Goal: Task Accomplishment & Management: Manage account settings

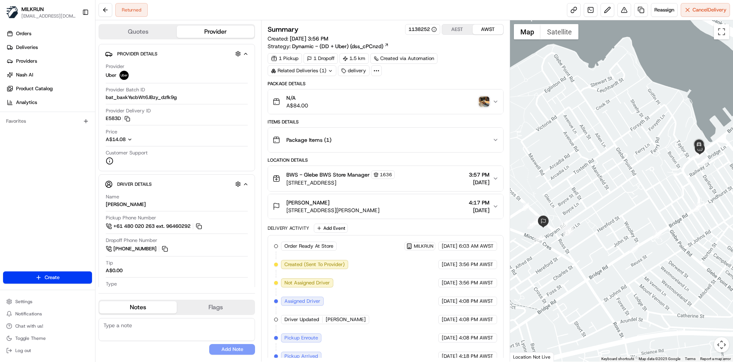
click at [486, 102] on img "button" at bounding box center [484, 101] width 11 height 11
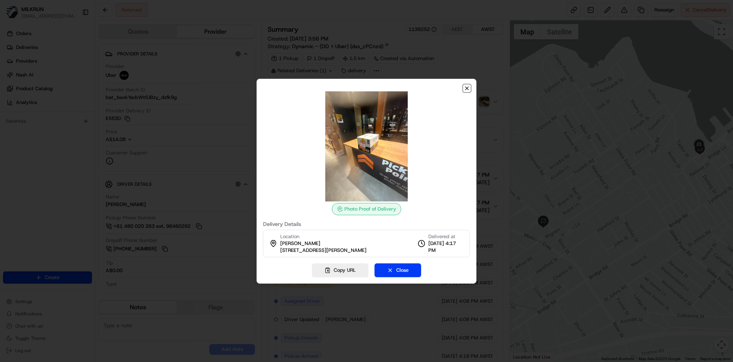
click at [467, 87] on icon "button" at bounding box center [467, 88] width 6 height 6
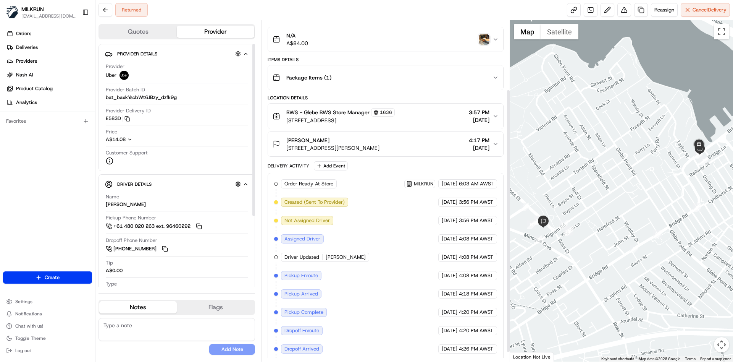
scroll to position [101, 0]
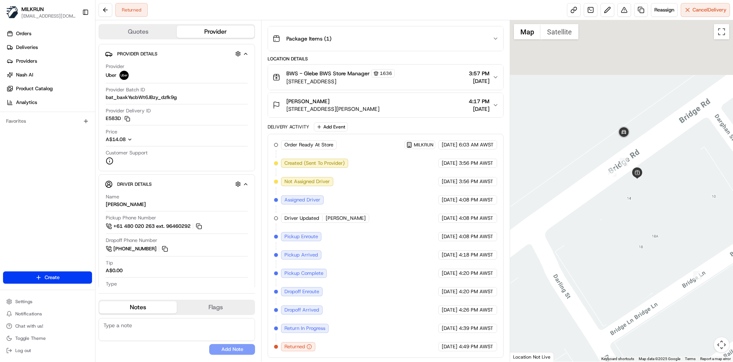
drag, startPoint x: 675, startPoint y: 145, endPoint x: 628, endPoint y: 222, distance: 90.0
click at [628, 222] on div at bounding box center [621, 190] width 223 height 341
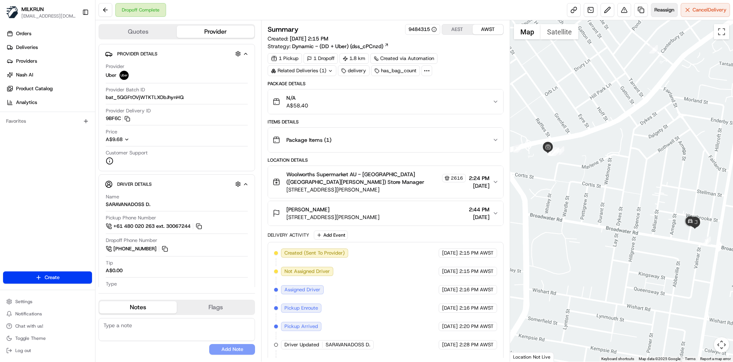
click at [670, 7] on span "Reassign" at bounding box center [665, 9] width 20 height 7
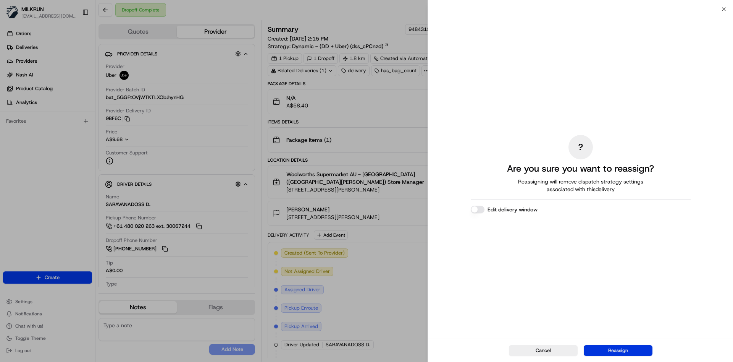
click at [630, 348] on button "Reassign" at bounding box center [618, 350] width 69 height 11
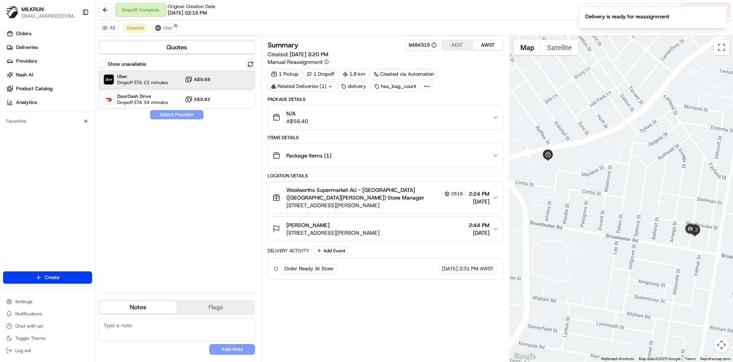
click at [129, 76] on span "Uber" at bounding box center [142, 76] width 51 height 6
click at [187, 117] on button "Assign Provider" at bounding box center [177, 114] width 54 height 9
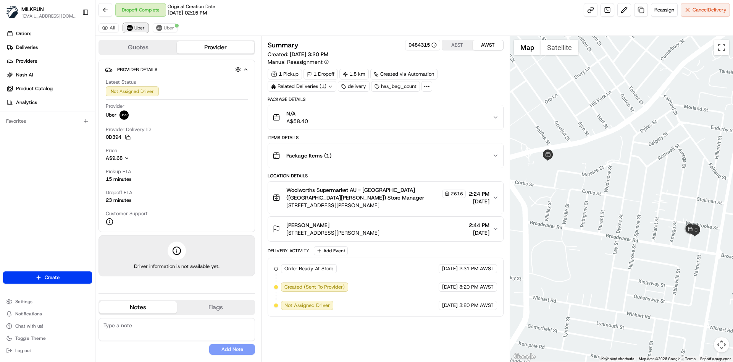
click at [136, 29] on span "Uber" at bounding box center [139, 28] width 10 height 6
click at [585, 9] on link at bounding box center [591, 10] width 14 height 14
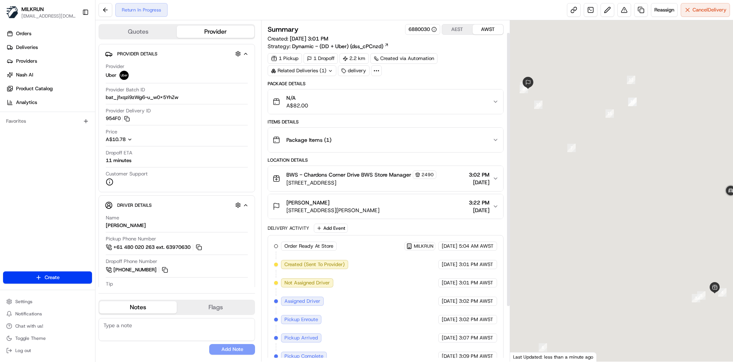
scroll to position [83, 0]
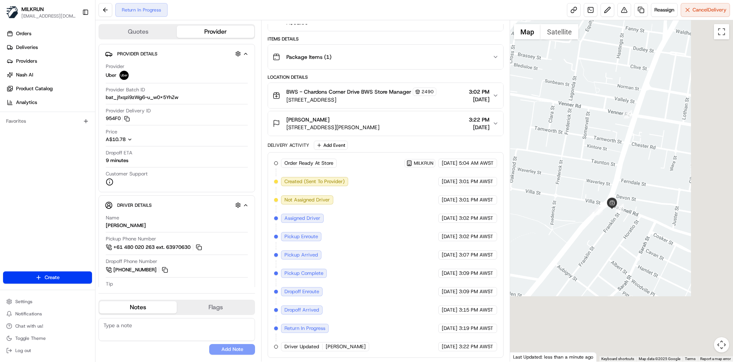
drag, startPoint x: 724, startPoint y: 302, endPoint x: 617, endPoint y: 217, distance: 137.0
click at [617, 217] on div at bounding box center [621, 190] width 223 height 341
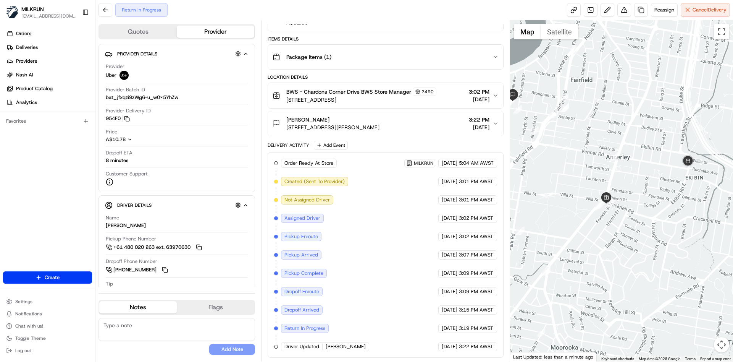
click at [6, 201] on div "Orders Deliveries Providers Nash AI Product Catalog Analytics Favorites" at bounding box center [47, 149] width 95 height 251
click at [75, 176] on div "Orders Deliveries Providers Nash AI Product Catalog Analytics Favorites" at bounding box center [47, 149] width 95 height 251
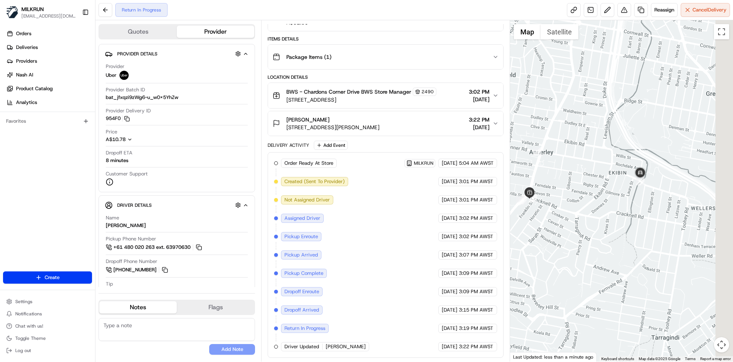
drag, startPoint x: 716, startPoint y: 209, endPoint x: 549, endPoint y: 187, distance: 169.1
click at [549, 187] on div at bounding box center [621, 190] width 223 height 341
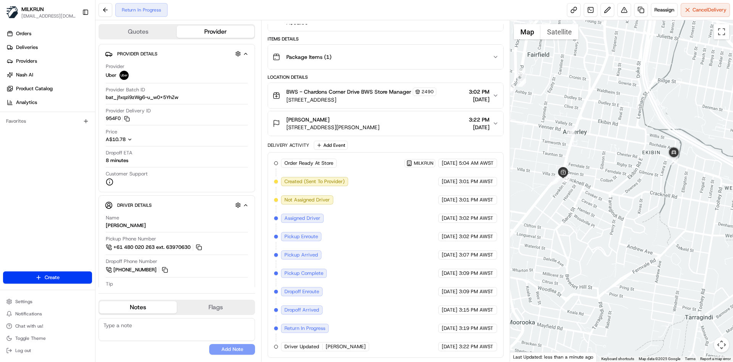
drag, startPoint x: 560, startPoint y: 185, endPoint x: 683, endPoint y: 180, distance: 123.1
click at [683, 180] on div at bounding box center [621, 190] width 223 height 341
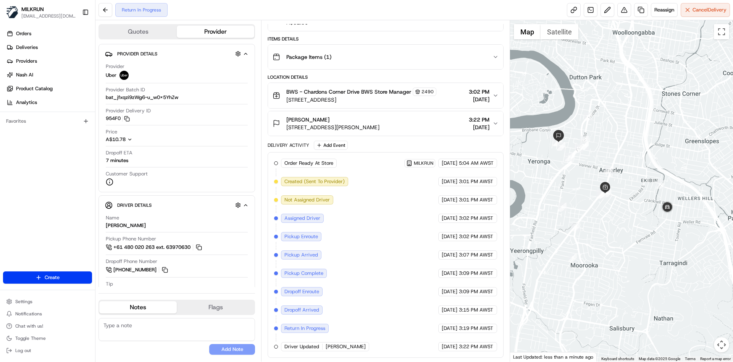
click at [733, 73] on div at bounding box center [621, 190] width 223 height 341
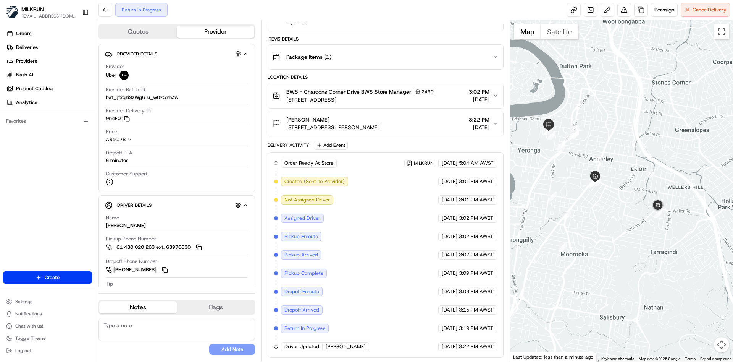
drag, startPoint x: 666, startPoint y: 270, endPoint x: 716, endPoint y: 174, distance: 108.7
click at [716, 174] on div at bounding box center [621, 190] width 223 height 341
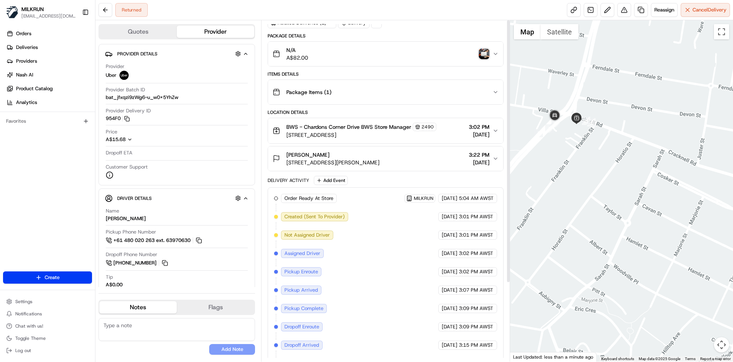
scroll to position [0, 0]
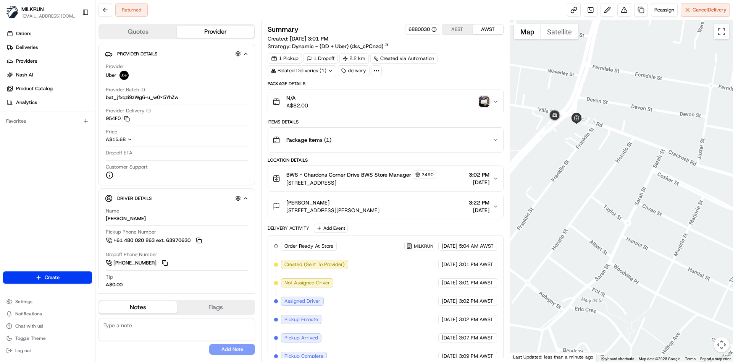
click at [483, 97] on img "button" at bounding box center [484, 101] width 11 height 11
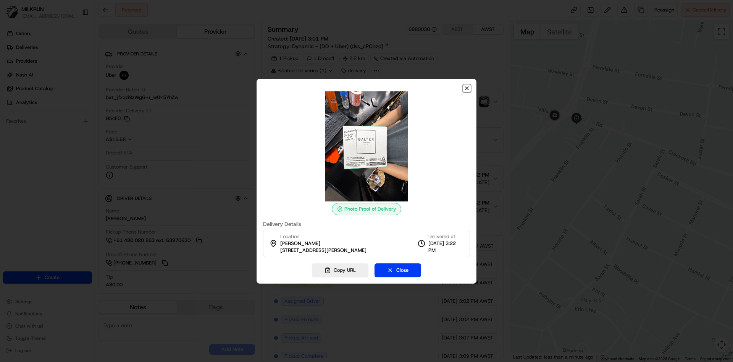
click at [466, 87] on icon "button" at bounding box center [467, 88] width 6 height 6
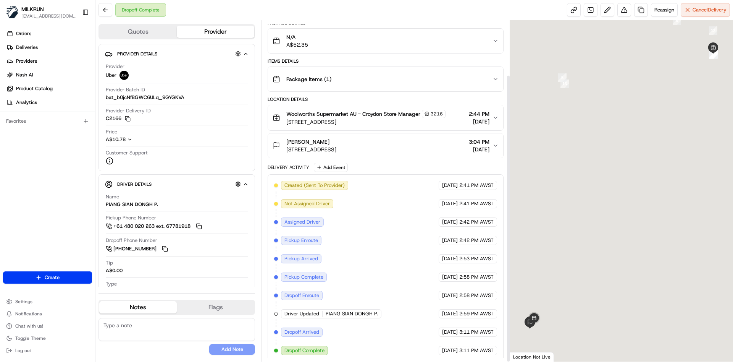
scroll to position [65, 0]
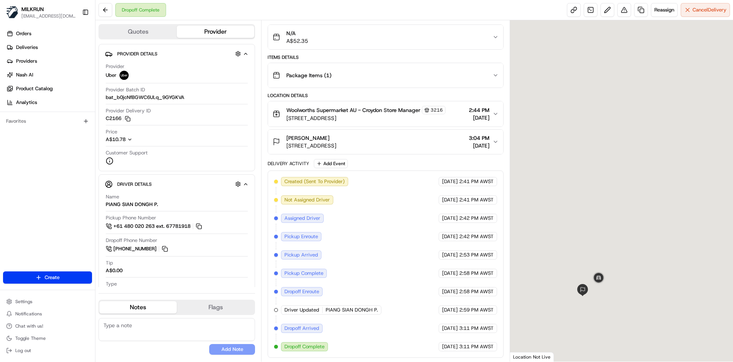
drag, startPoint x: 541, startPoint y: 327, endPoint x: 651, endPoint y: 269, distance: 123.9
click at [650, 276] on div at bounding box center [621, 190] width 223 height 341
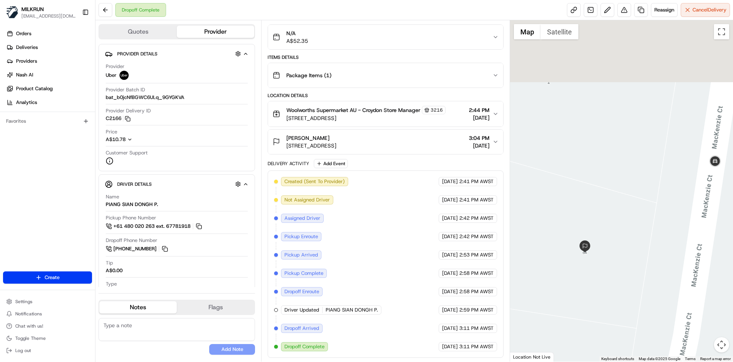
drag, startPoint x: 581, startPoint y: 231, endPoint x: 627, endPoint y: 323, distance: 102.5
click at [627, 323] on div at bounding box center [621, 190] width 223 height 341
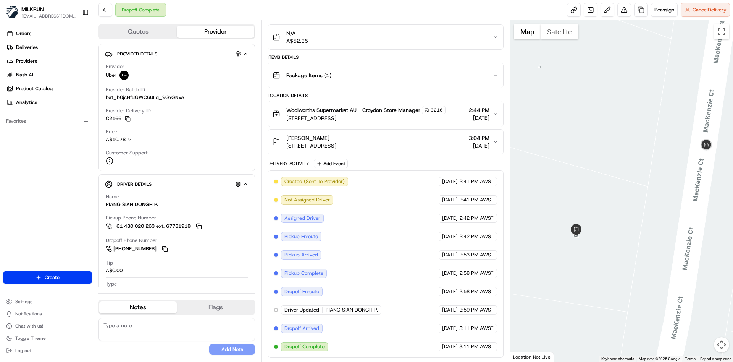
drag, startPoint x: 610, startPoint y: 164, endPoint x: 606, endPoint y: 147, distance: 17.0
click at [606, 147] on div at bounding box center [621, 190] width 223 height 341
click at [625, 11] on button at bounding box center [625, 10] width 14 height 14
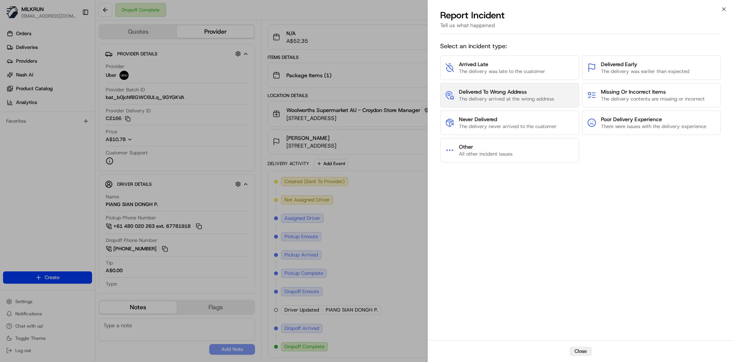
click at [499, 94] on span "Delivered To Wrong Address" at bounding box center [506, 92] width 95 height 8
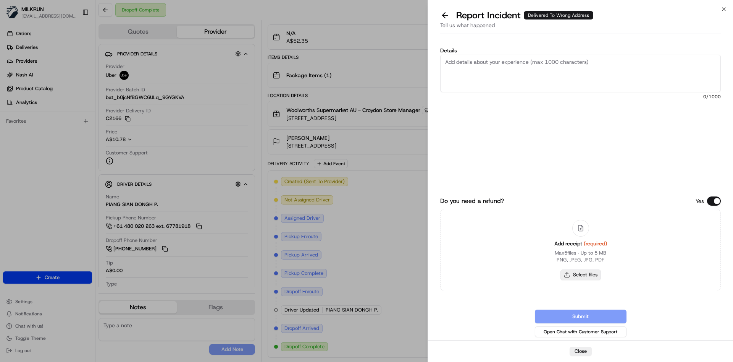
click at [589, 275] on button "Select files" at bounding box center [581, 274] width 40 height 11
type input "C:\fakepath\Stephanie W.png"
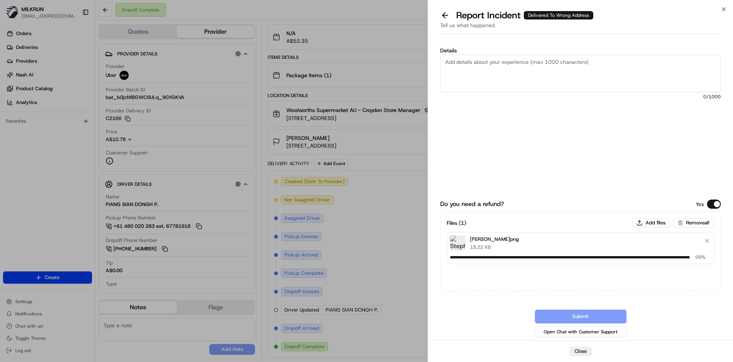
click at [484, 65] on textarea "Details" at bounding box center [580, 73] width 281 height 37
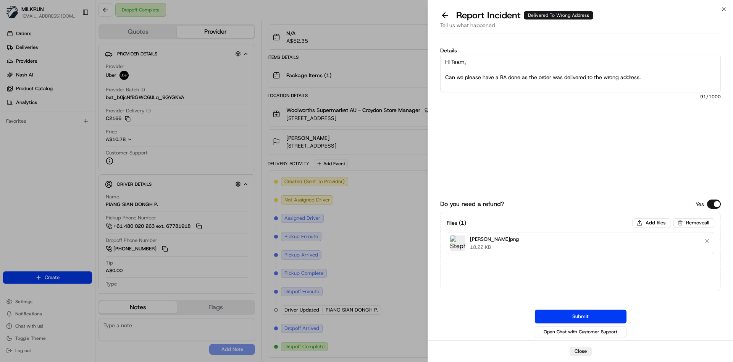
scroll to position [4, 0]
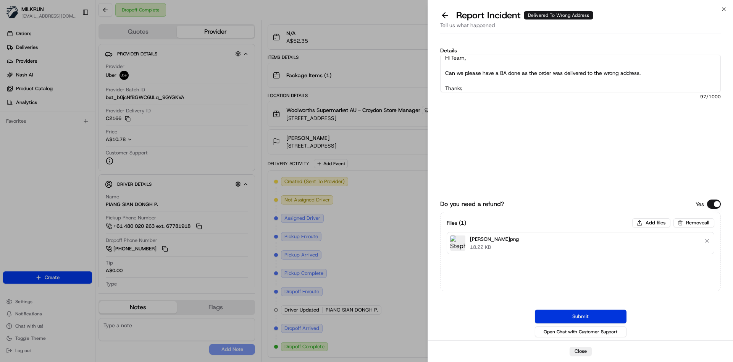
type textarea "Hi Team, Can we please have a BA done as the order was delivered to the wrong a…"
drag, startPoint x: 599, startPoint y: 314, endPoint x: 594, endPoint y: 314, distance: 4.2
click at [598, 314] on button "Submit" at bounding box center [581, 316] width 92 height 14
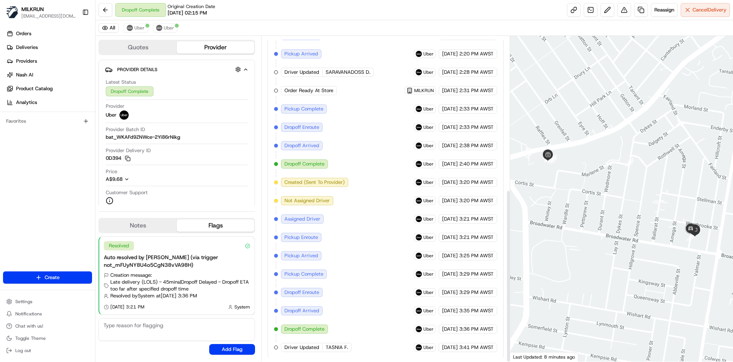
scroll to position [289, 0]
click at [130, 26] on img at bounding box center [130, 28] width 6 height 6
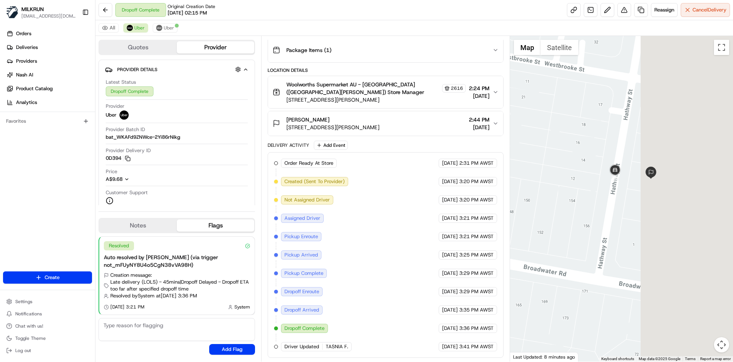
drag, startPoint x: 733, startPoint y: 174, endPoint x: 576, endPoint y: 213, distance: 161.4
click at [576, 213] on div at bounding box center [621, 198] width 223 height 325
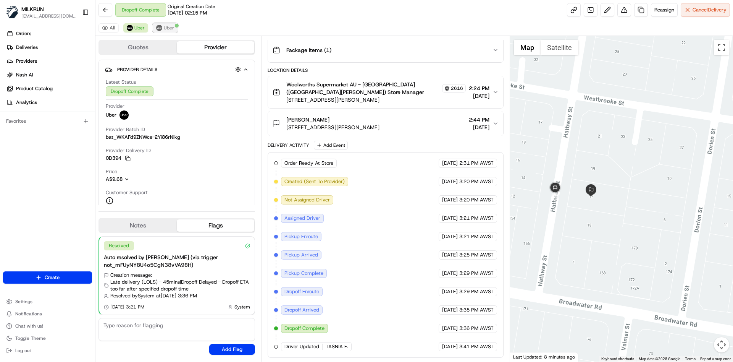
click at [164, 28] on span "Uber" at bounding box center [169, 28] width 10 height 6
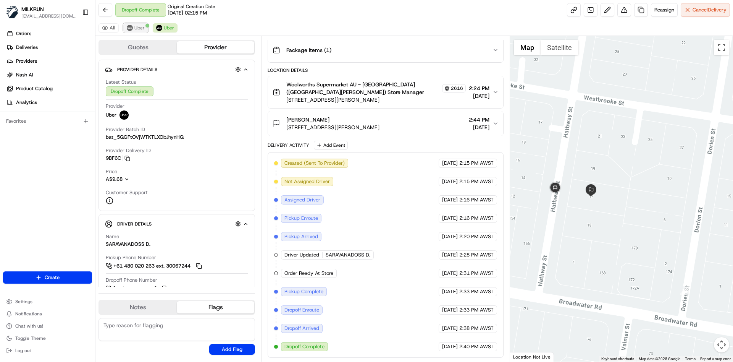
click at [128, 27] on img at bounding box center [130, 28] width 6 height 6
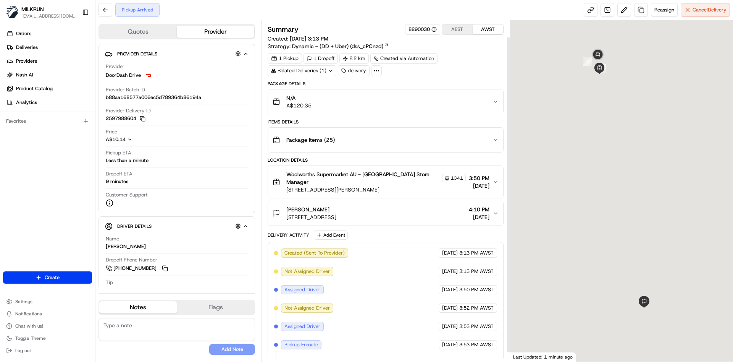
scroll to position [28, 0]
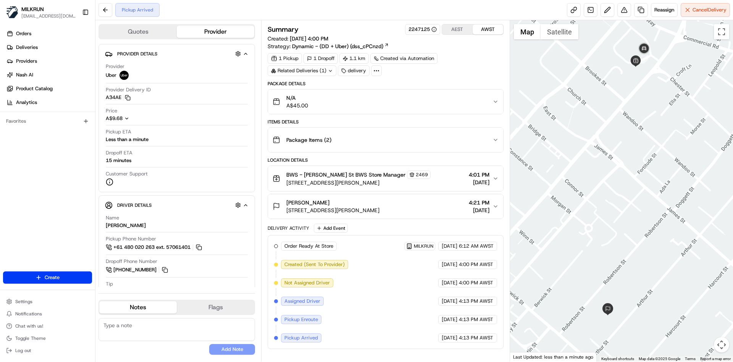
click at [472, 247] on span "6:12 AM AWST" at bounding box center [476, 246] width 35 height 7
click at [707, 8] on span "Cancel Delivery" at bounding box center [710, 9] width 34 height 7
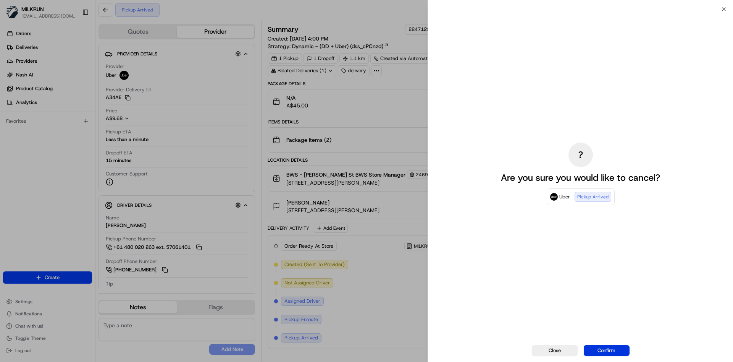
click at [617, 350] on button "Confirm" at bounding box center [607, 350] width 46 height 11
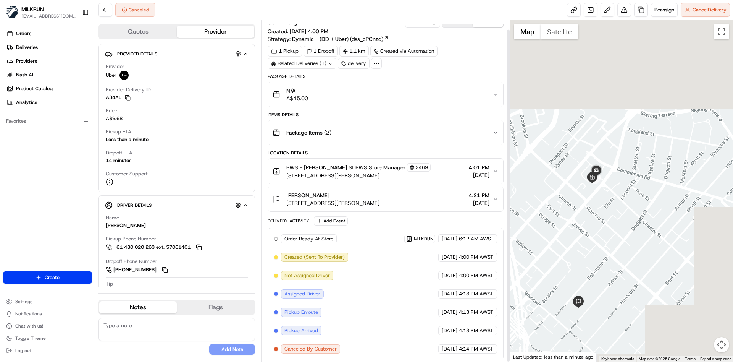
scroll to position [10, 0]
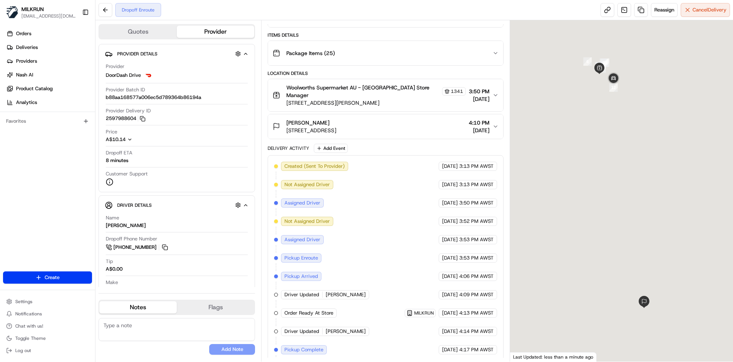
scroll to position [101, 0]
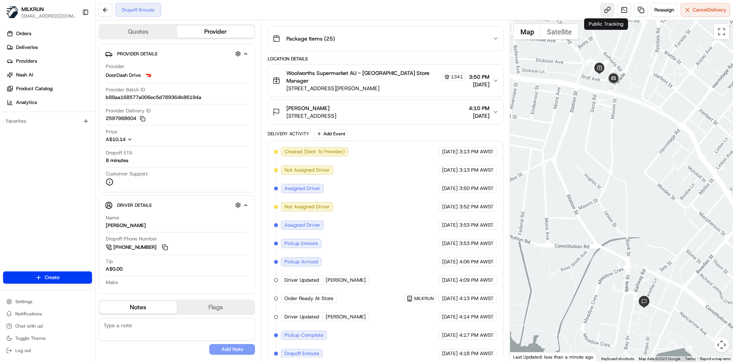
click at [602, 9] on link at bounding box center [608, 10] width 14 height 14
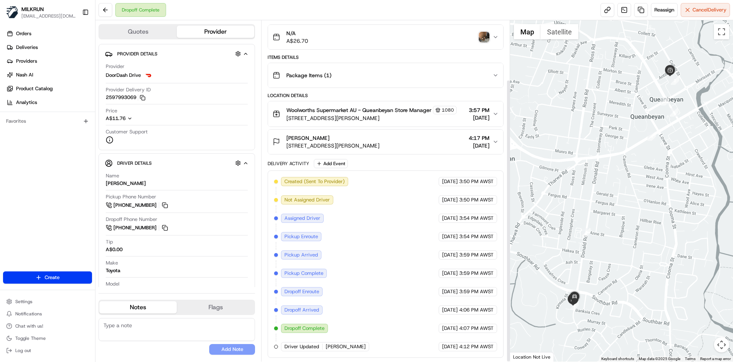
scroll to position [71, 0]
click at [663, 8] on span "Reassign" at bounding box center [665, 9] width 20 height 7
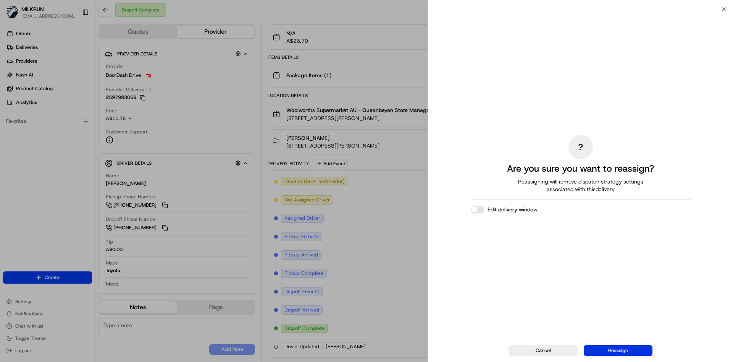
click at [634, 350] on button "Reassign" at bounding box center [618, 350] width 69 height 11
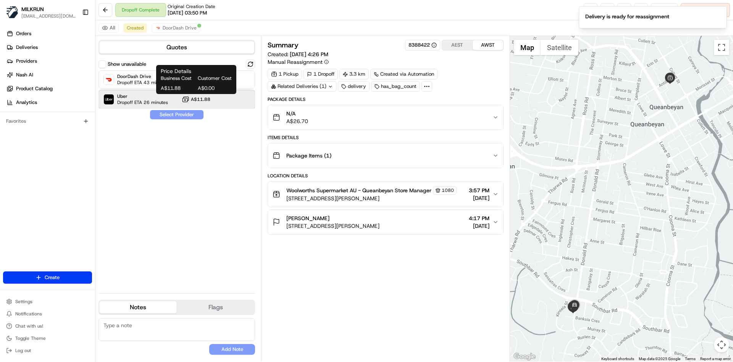
click at [153, 100] on span "Dropoff ETA 26 minutes" at bounding box center [142, 102] width 51 height 6
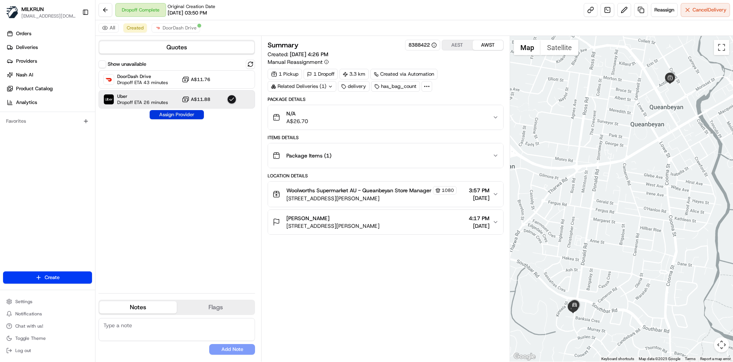
click at [183, 114] on button "Assign Provider" at bounding box center [177, 114] width 54 height 9
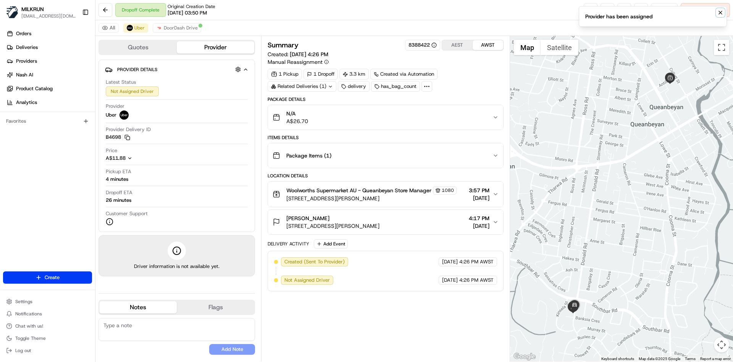
click at [722, 15] on icon "Notifications (F8)" at bounding box center [721, 13] width 6 height 6
click at [593, 10] on link at bounding box center [591, 10] width 14 height 14
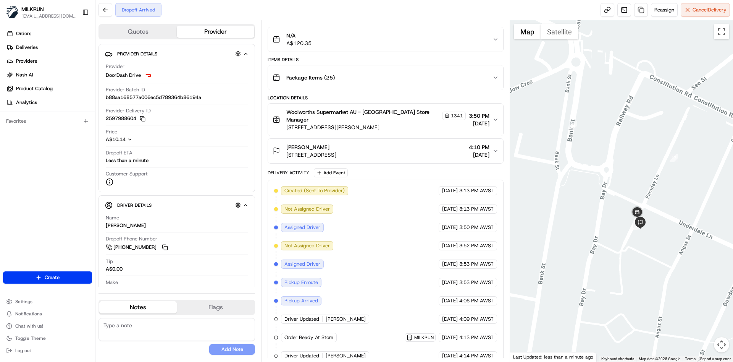
scroll to position [120, 0]
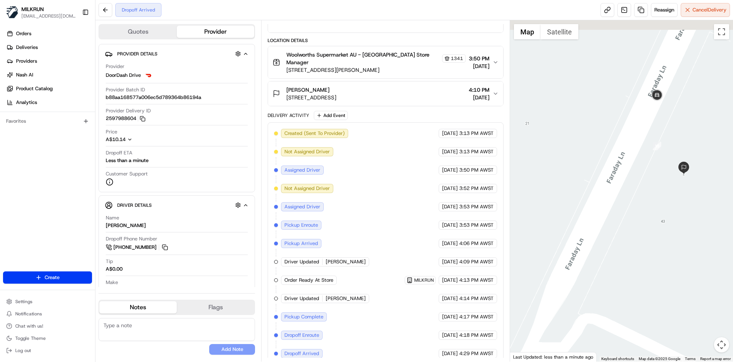
drag, startPoint x: 688, startPoint y: 192, endPoint x: 665, endPoint y: 272, distance: 83.6
click at [665, 272] on div at bounding box center [621, 190] width 223 height 341
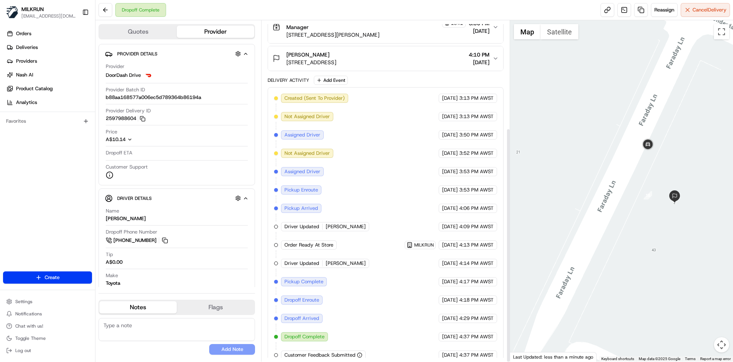
scroll to position [156, 0]
drag, startPoint x: 496, startPoint y: 327, endPoint x: 418, endPoint y: 330, distance: 78.0
click at [418, 330] on div "Created (Sent To Provider) DoorDash Drive 24/08/2025 3:13 PM AWST Not Assigned …" at bounding box center [385, 225] width 223 height 266
click at [499, 329] on div "Created (Sent To Provider) DoorDash Drive 24/08/2025 3:13 PM AWST Not Assigned …" at bounding box center [386, 225] width 236 height 279
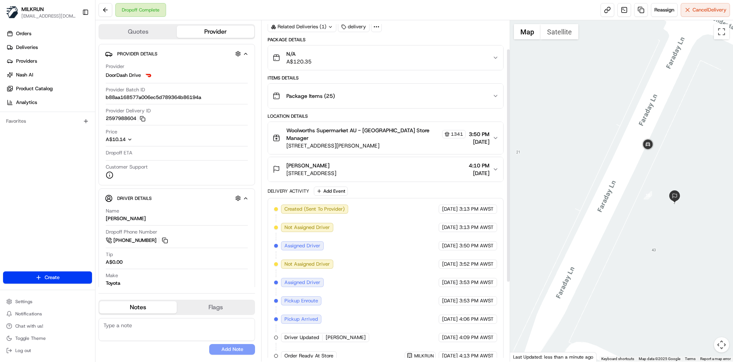
scroll to position [42, 0]
